Goal: Check status: Check status

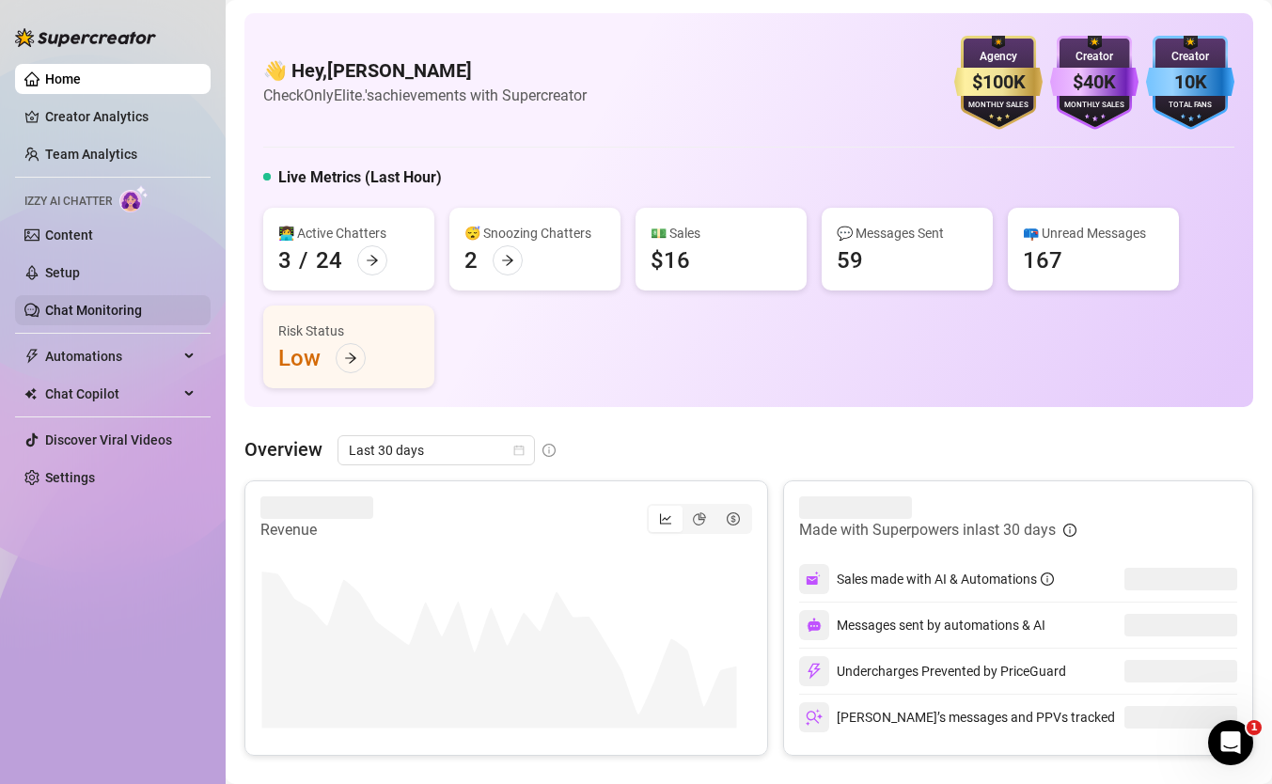
click at [100, 313] on link "Chat Monitoring" at bounding box center [93, 310] width 97 height 15
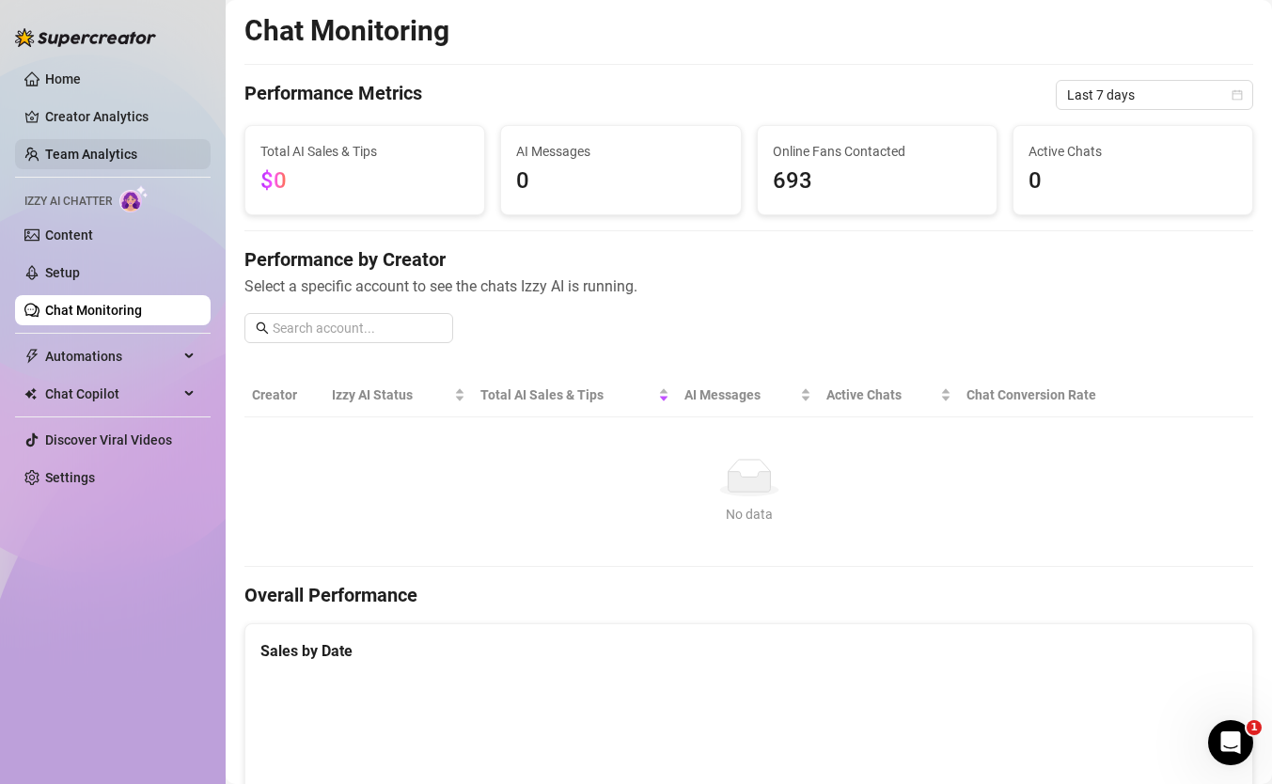
click at [116, 156] on link "Team Analytics" at bounding box center [91, 154] width 92 height 15
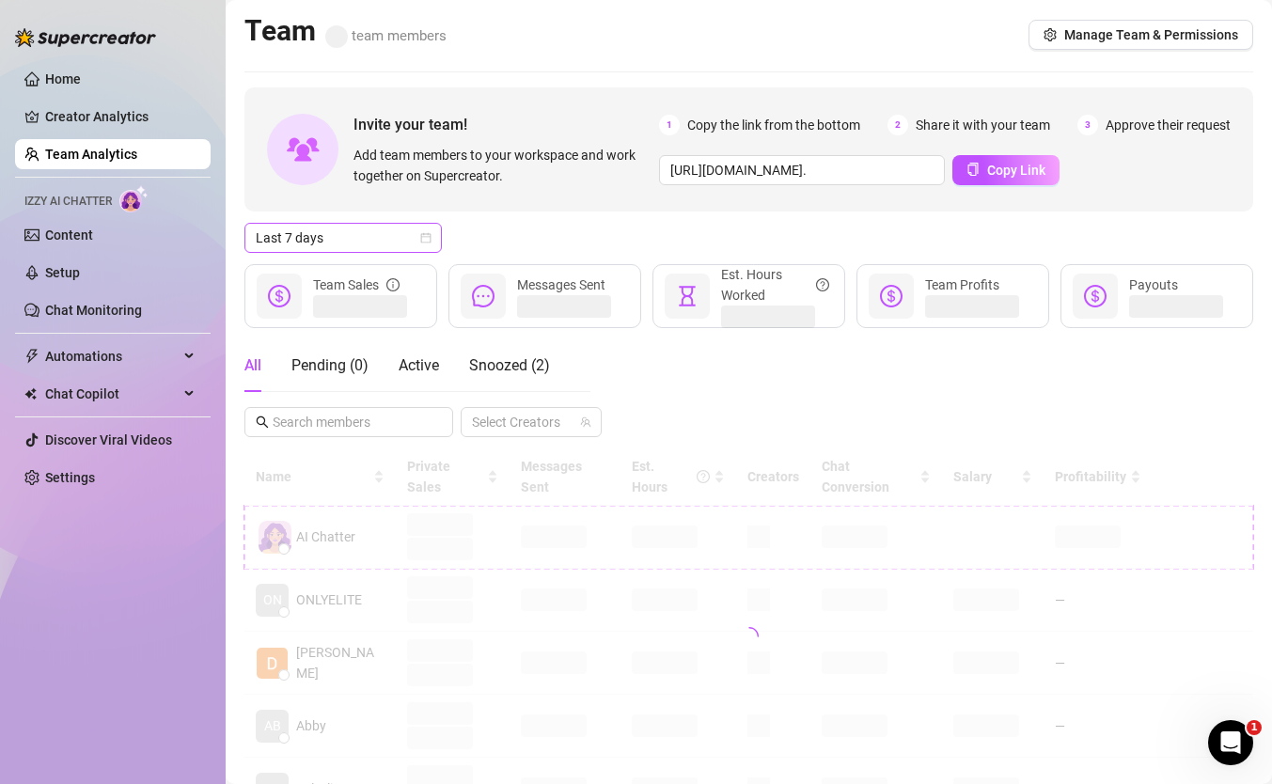
click at [361, 239] on span "Last 7 days" at bounding box center [343, 238] width 175 height 28
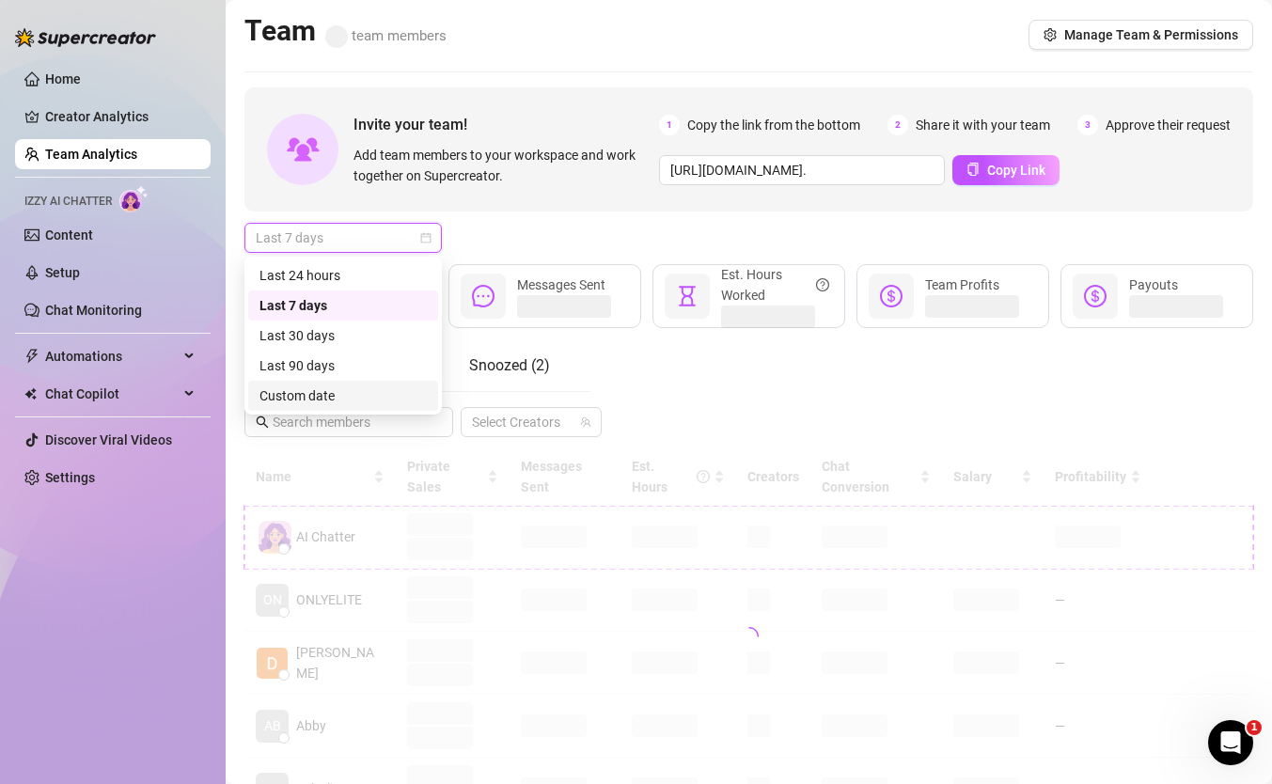
click at [358, 385] on div "Custom date" at bounding box center [342, 395] width 167 height 21
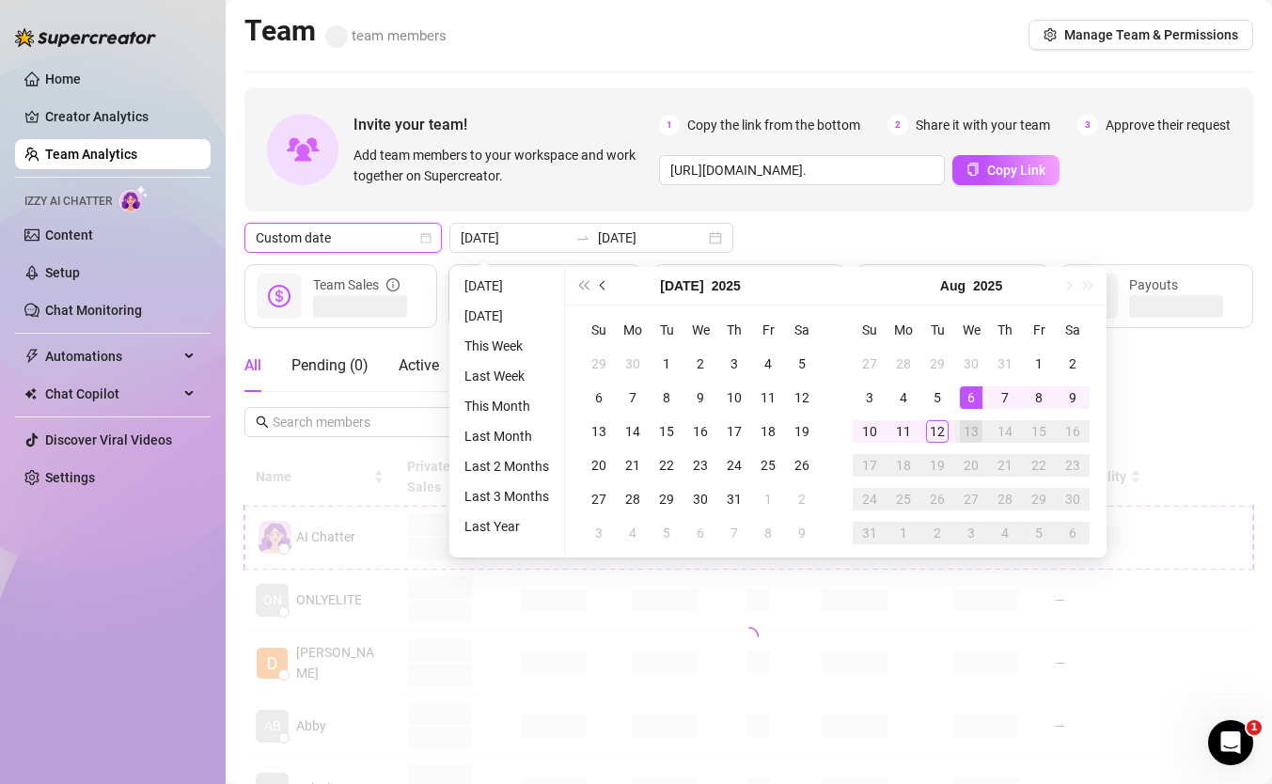
type input "[DATE]"
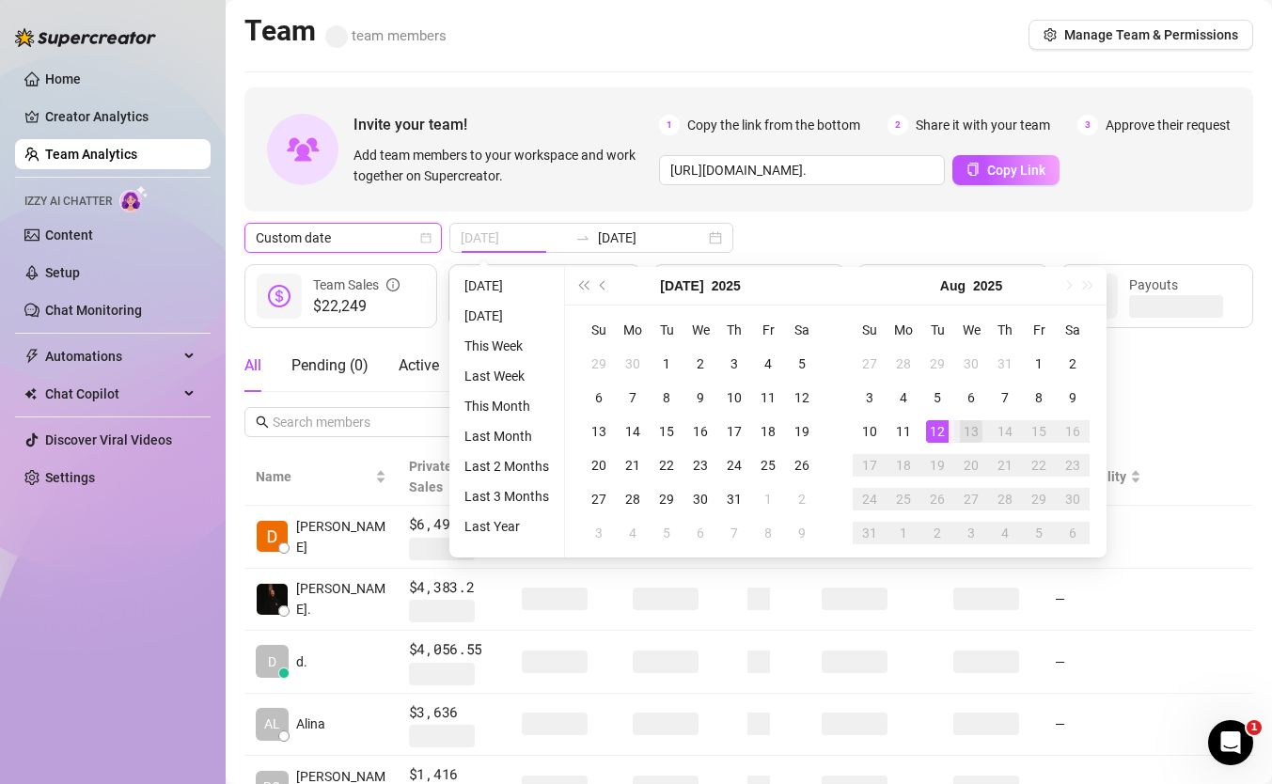
click at [942, 428] on div "12" at bounding box center [937, 431] width 23 height 23
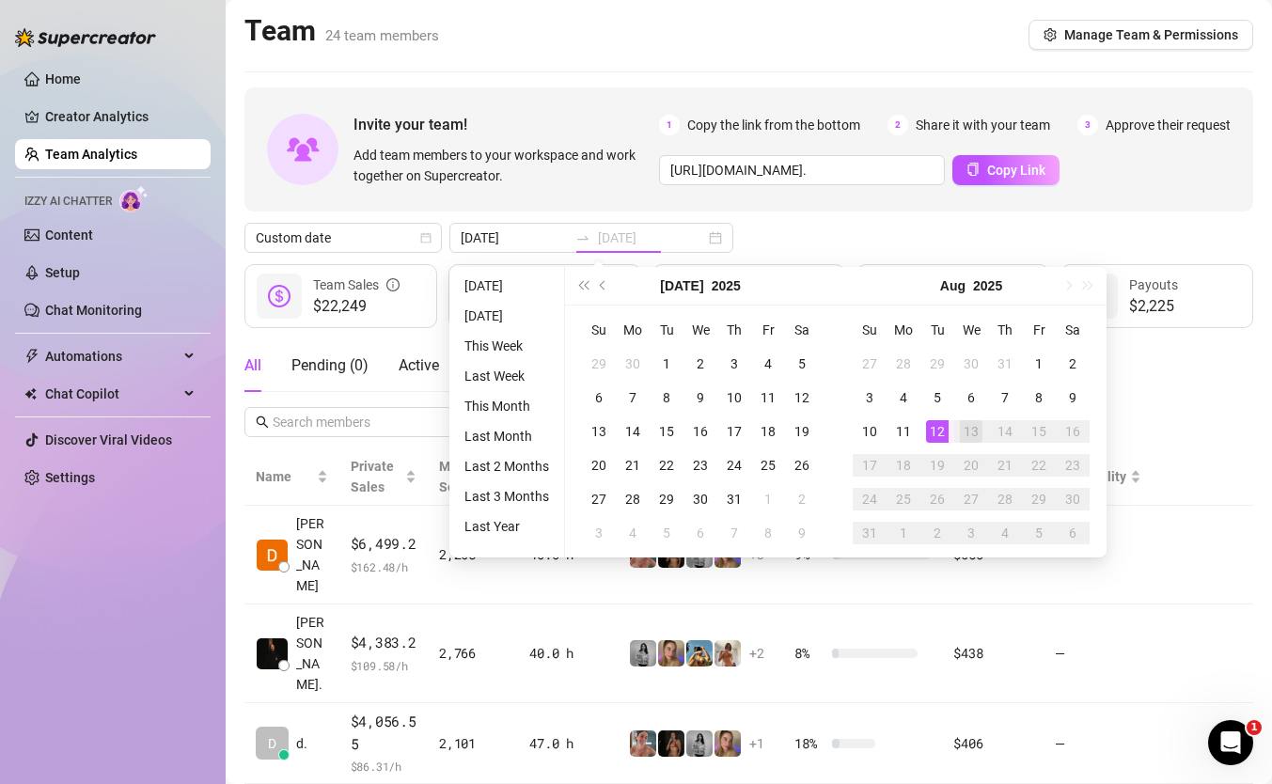
click at [935, 433] on div "12" at bounding box center [937, 431] width 23 height 23
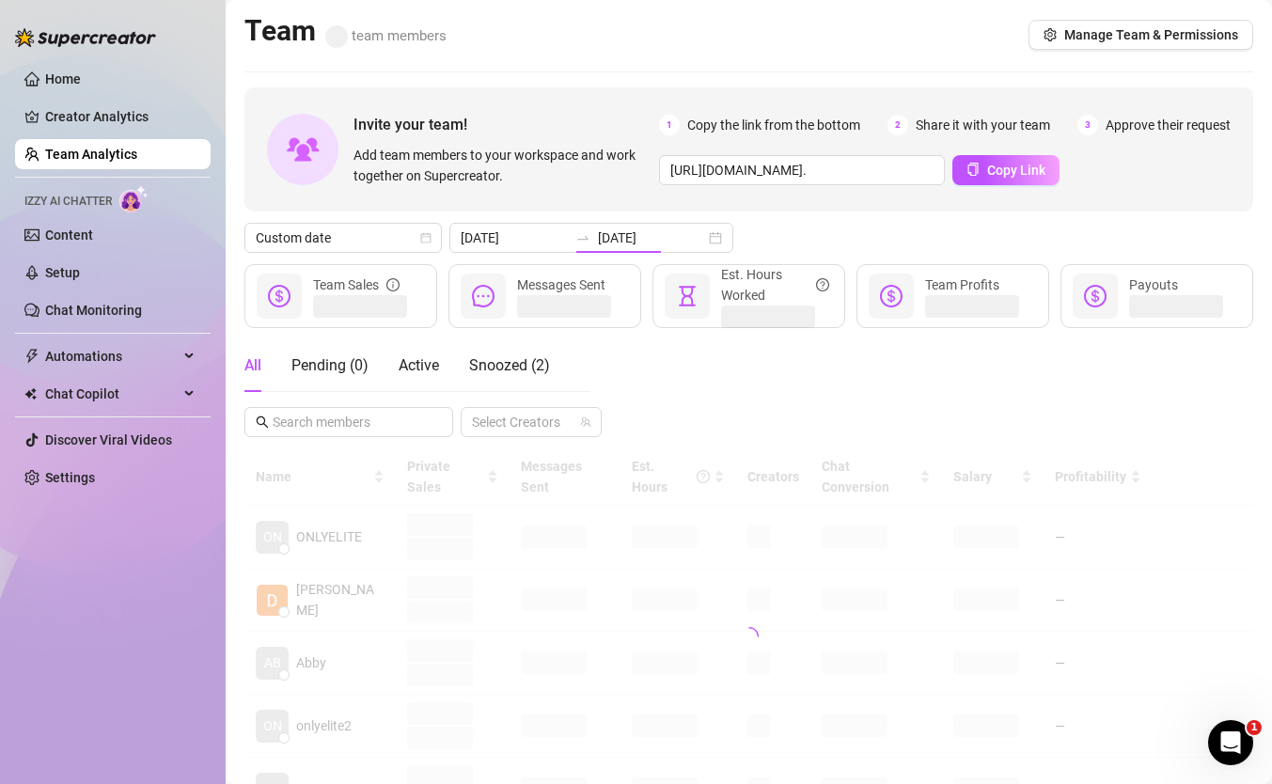
type input "[DATE]"
click at [675, 238] on div "[DATE] [DATE]" at bounding box center [591, 238] width 284 height 30
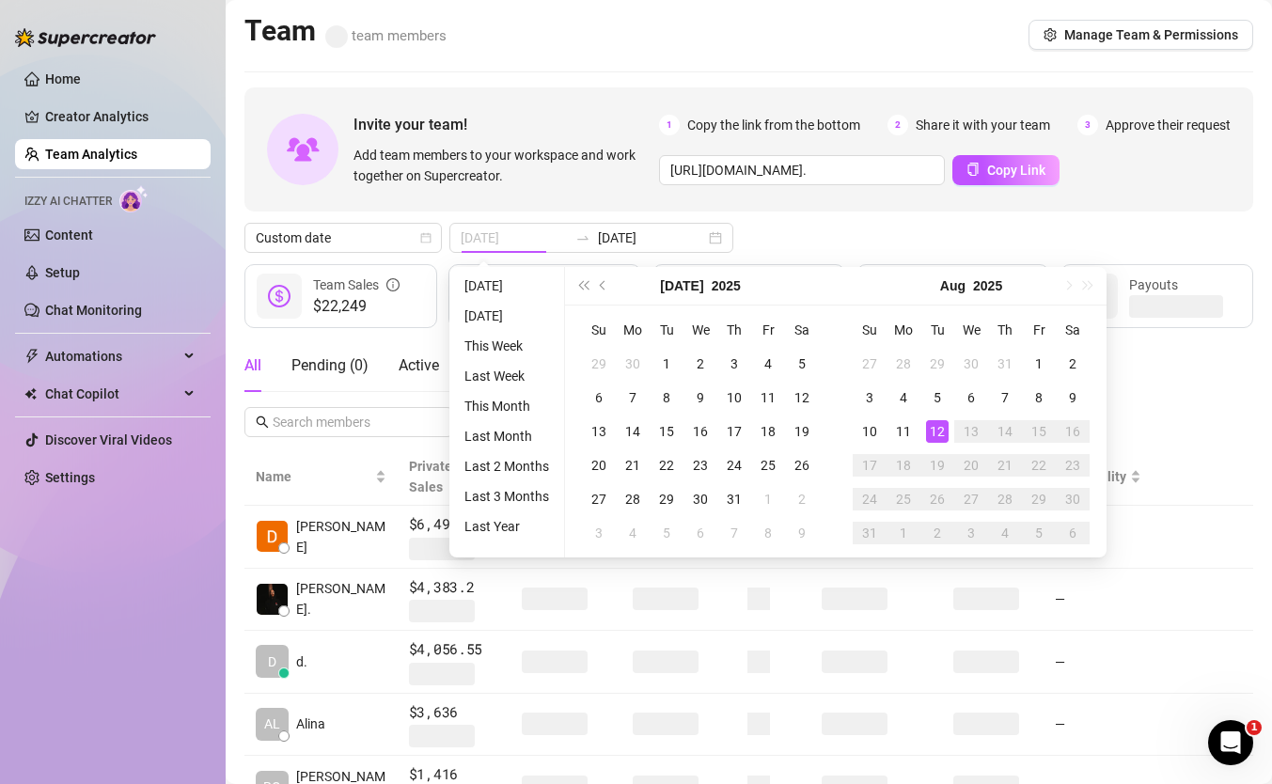
click at [931, 432] on div "12" at bounding box center [937, 431] width 23 height 23
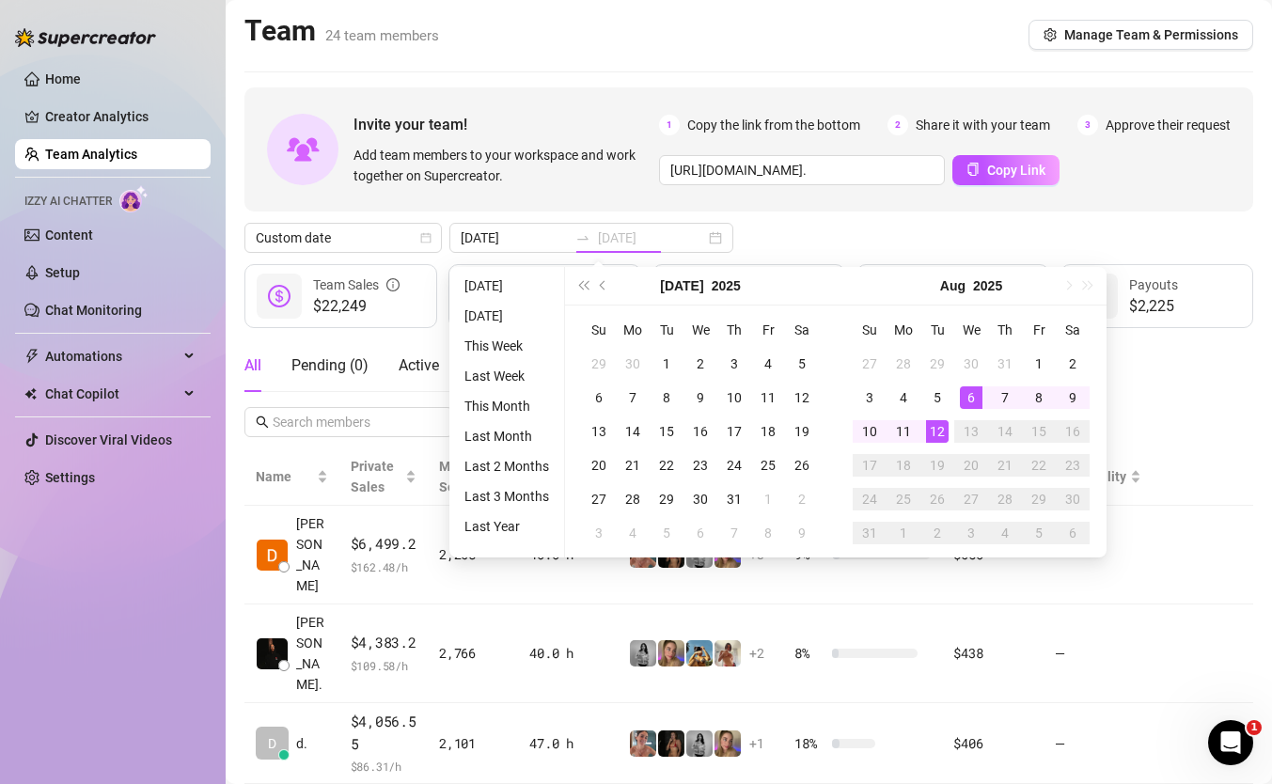
click at [933, 431] on div "12" at bounding box center [937, 431] width 23 height 23
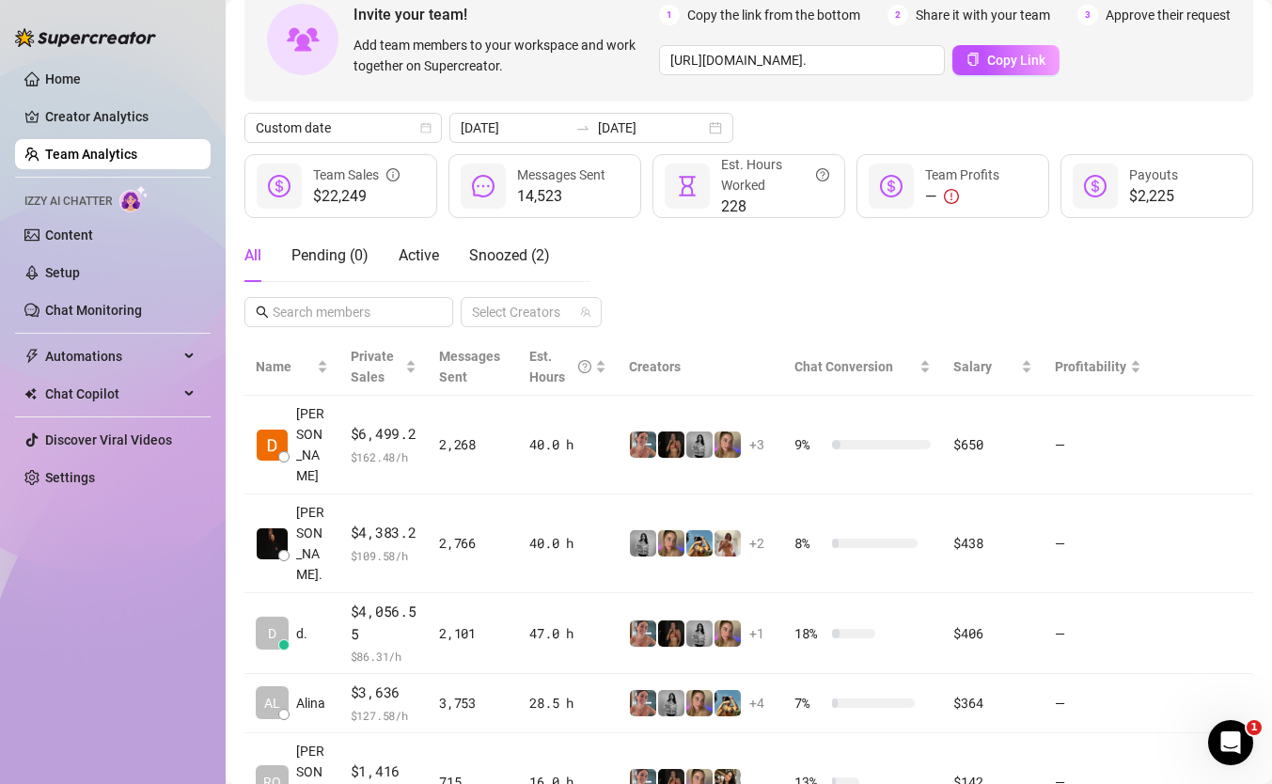
scroll to position [49, 0]
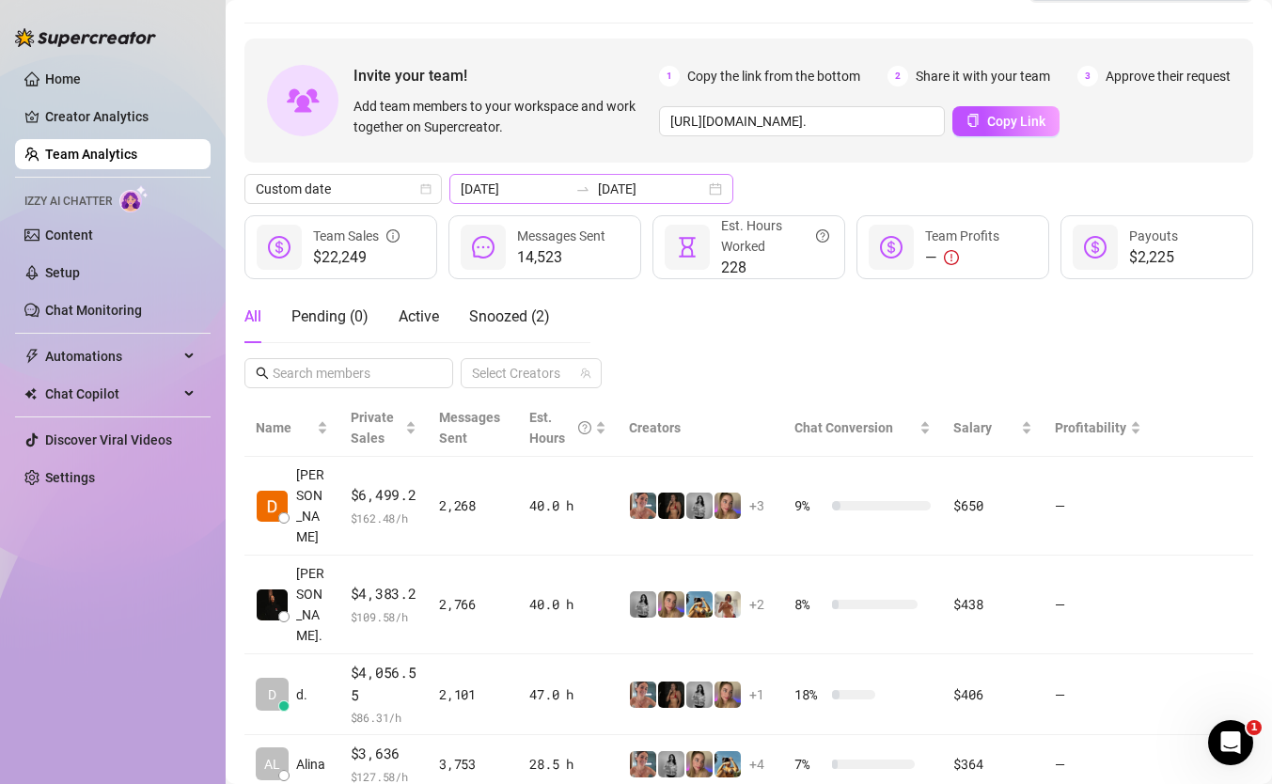
click at [669, 182] on div "[DATE] [DATE]" at bounding box center [591, 189] width 284 height 30
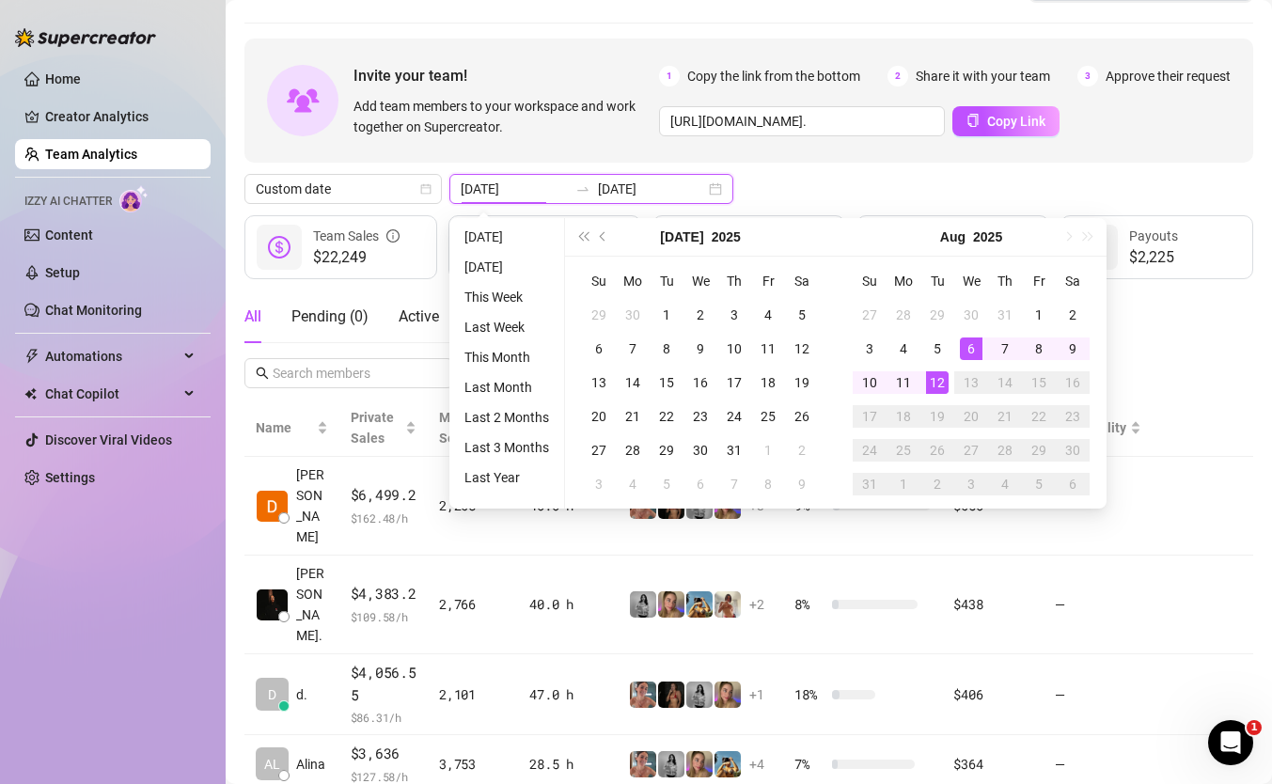
type input "[DATE]"
click at [944, 377] on div "12" at bounding box center [937, 382] width 23 height 23
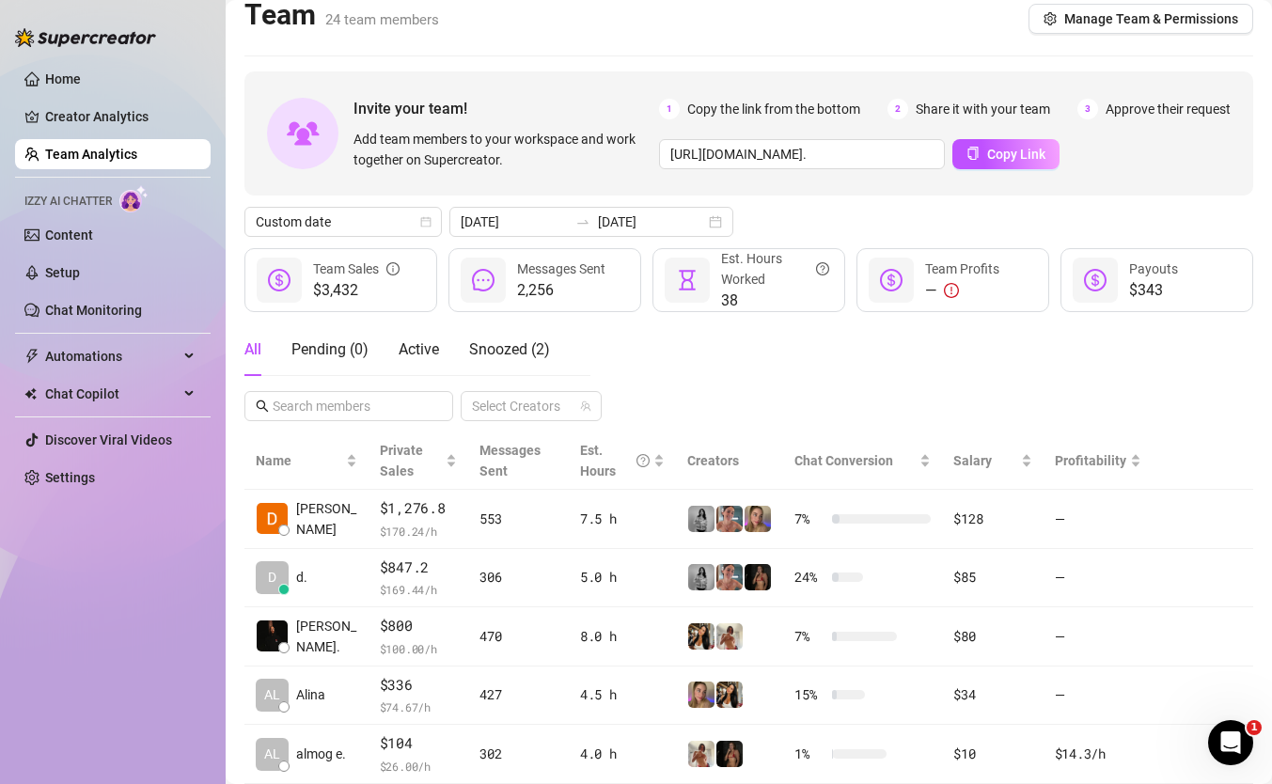
scroll to position [0, 0]
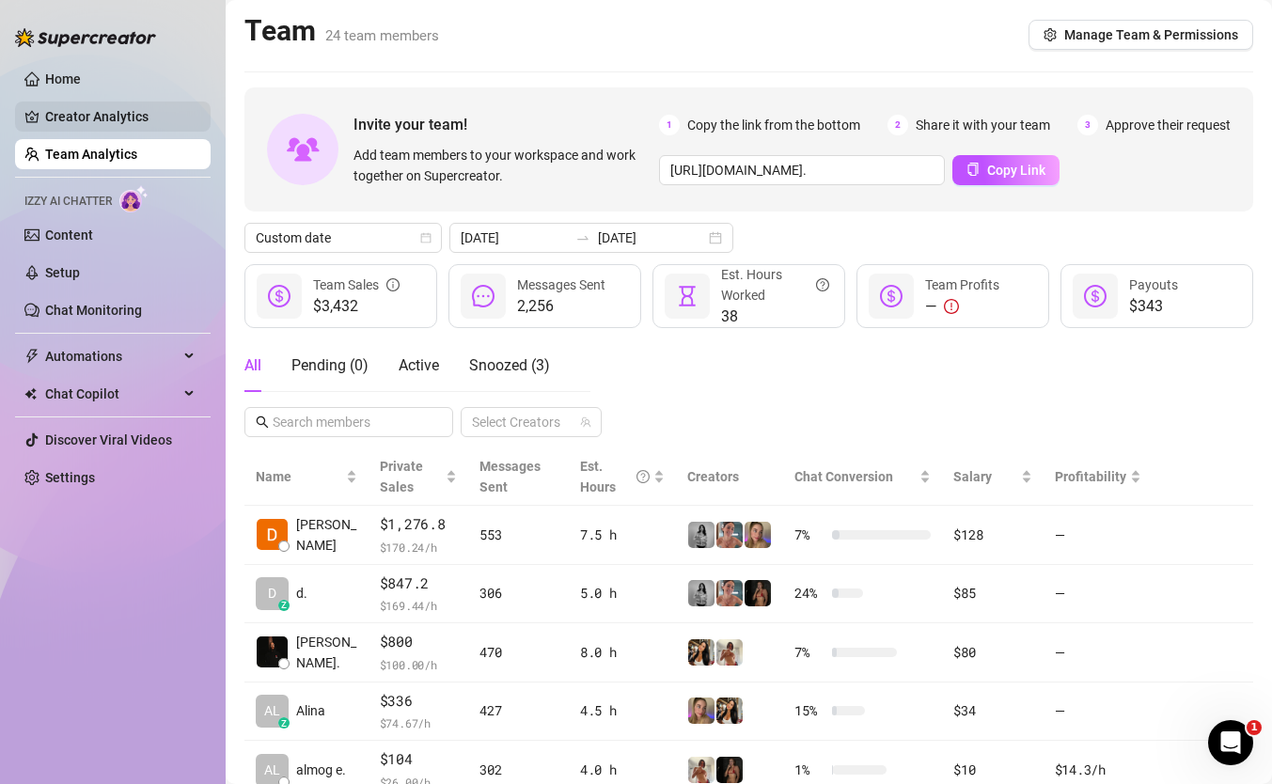
click at [80, 125] on link "Creator Analytics" at bounding box center [120, 117] width 150 height 30
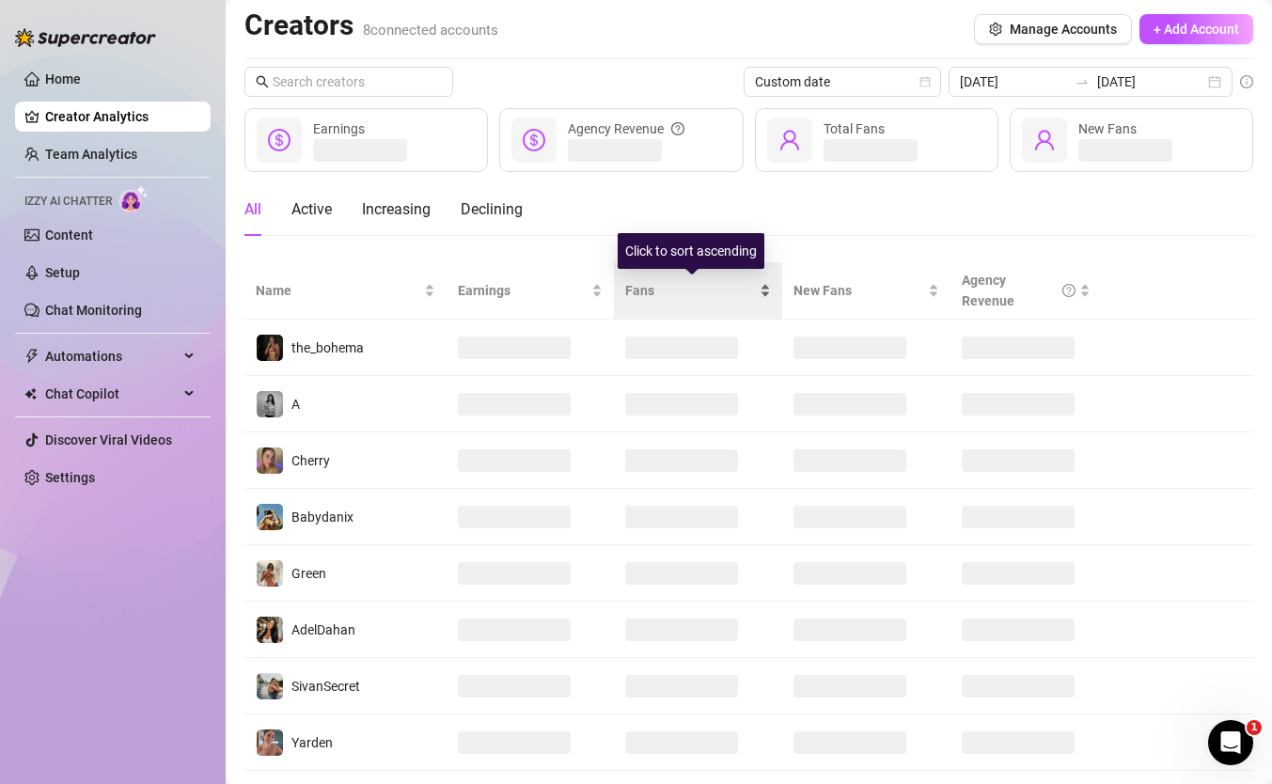
scroll to position [49, 0]
